Goal: Book appointment/travel/reservation

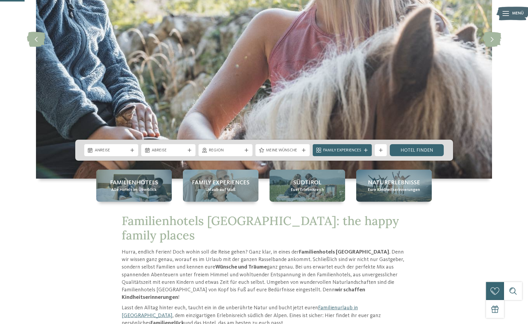
scroll to position [131, 0]
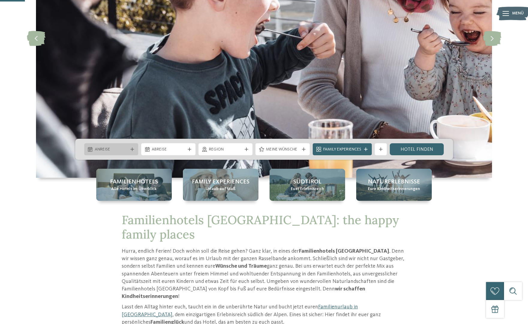
click at [125, 150] on span "Anreise" at bounding box center [111, 150] width 33 height 6
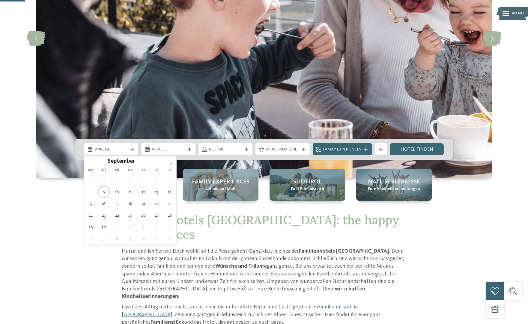
click at [170, 164] on icon at bounding box center [171, 163] width 4 height 4
type div "[DATE]"
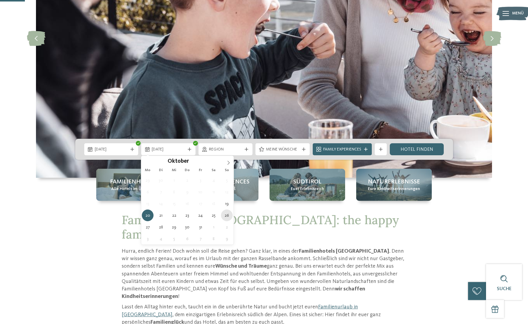
type div "[DATE]"
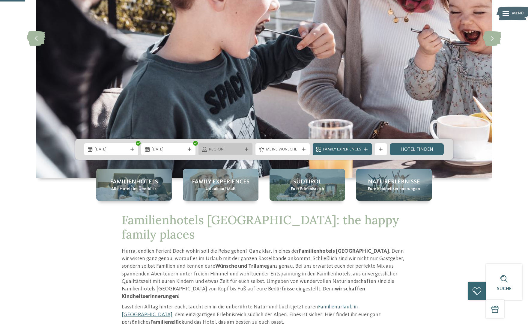
click at [241, 146] on div "Region" at bounding box center [226, 149] width 36 height 7
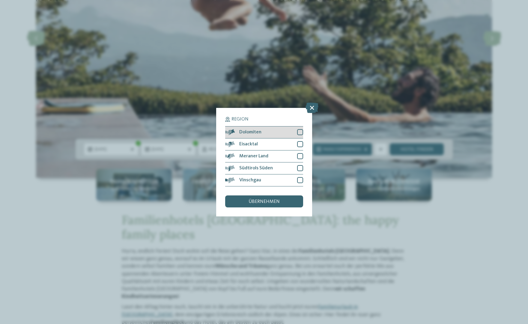
click at [302, 133] on div at bounding box center [300, 132] width 6 height 6
click at [301, 141] on div at bounding box center [300, 144] width 6 height 6
click at [300, 155] on div at bounding box center [300, 156] width 6 height 6
click at [300, 167] on div at bounding box center [300, 168] width 6 height 6
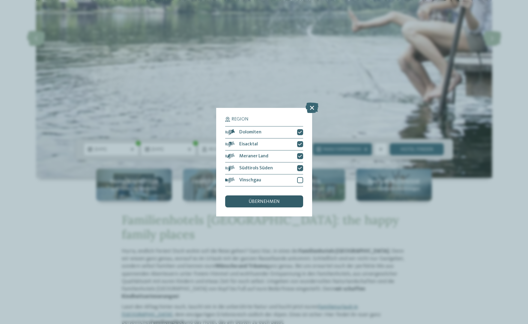
click at [281, 203] on div "übernehmen" at bounding box center [264, 202] width 78 height 12
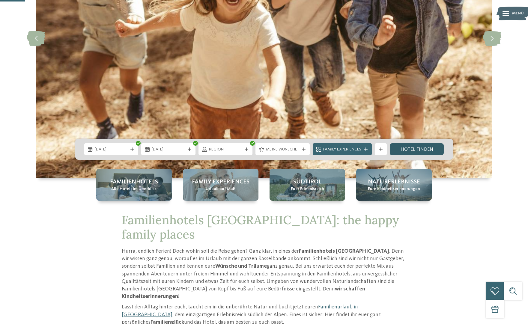
click at [407, 150] on link "Hotel finden" at bounding box center [417, 149] width 54 height 12
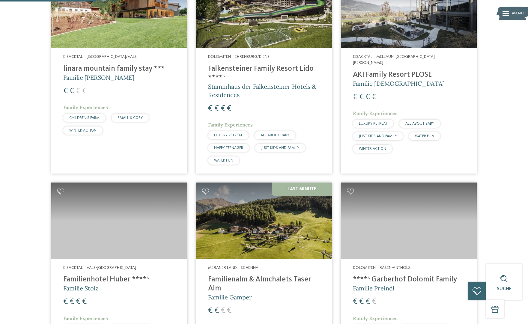
scroll to position [262, 0]
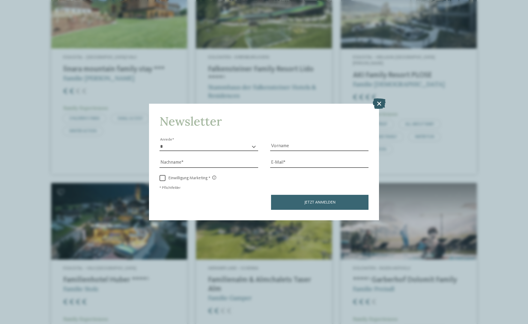
click at [380, 101] on icon at bounding box center [379, 103] width 13 height 11
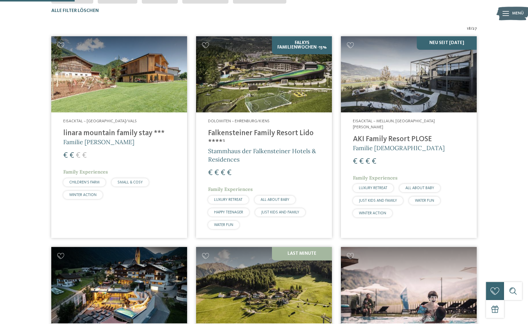
scroll to position [197, 0]
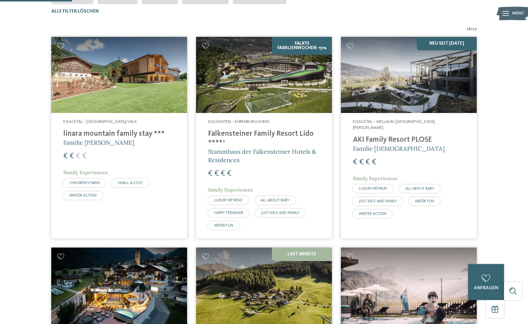
click at [101, 70] on img at bounding box center [119, 75] width 136 height 77
